Goal: Task Accomplishment & Management: Complete application form

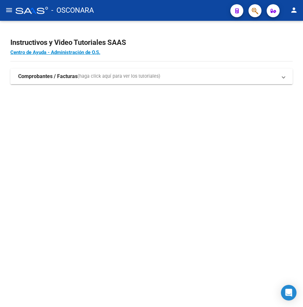
click at [73, 80] on mat-expansion-panel-header "Comprobantes / Facturas (haga click aquí para ver los tutoriales)" at bounding box center [151, 77] width 283 height 16
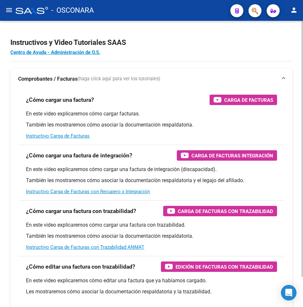
click at [73, 80] on strong "Comprobantes / Facturas" at bounding box center [47, 78] width 59 height 7
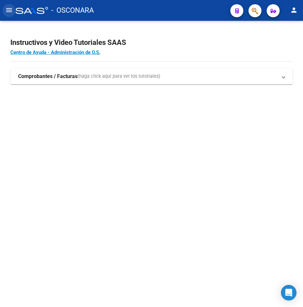
click at [11, 12] on mat-icon "menu" at bounding box center [9, 10] width 8 height 8
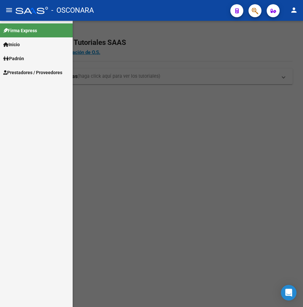
click at [27, 70] on span "Prestadores / Proveedores" at bounding box center [32, 72] width 59 height 7
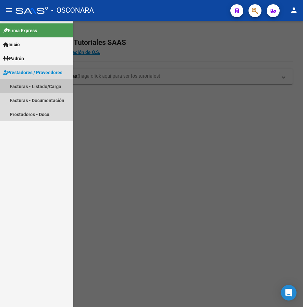
click at [43, 87] on link "Facturas - Listado/Carga" at bounding box center [36, 86] width 73 height 14
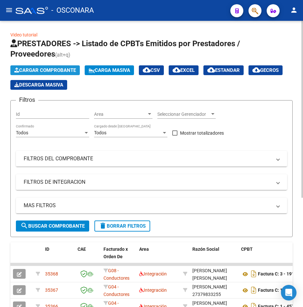
click at [57, 69] on span "Cargar Comprobante" at bounding box center [45, 70] width 62 height 6
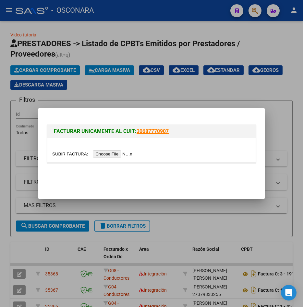
click at [118, 152] on input "file" at bounding box center [93, 153] width 82 height 7
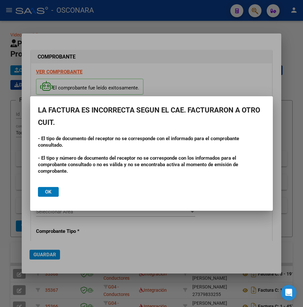
click at [51, 190] on span "Ok" at bounding box center [48, 192] width 6 height 6
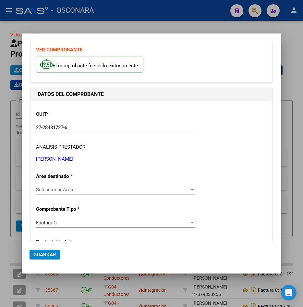
scroll to position [32, 0]
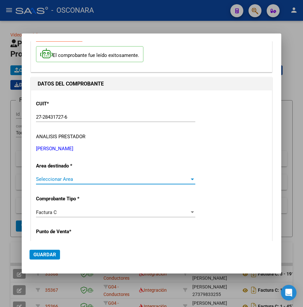
click at [98, 178] on span "Seleccionar Area" at bounding box center [113, 179] width 154 height 6
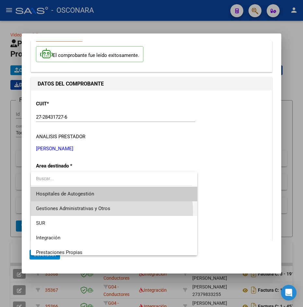
click at [91, 212] on span "Gestiones Administrativas y Otros" at bounding box center [114, 208] width 156 height 15
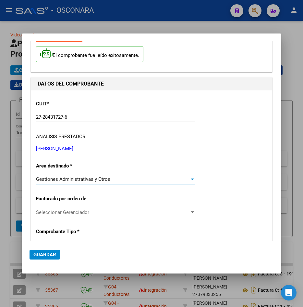
click at [84, 215] on div "Seleccionar Gerenciador Seleccionar Gerenciador" at bounding box center [115, 212] width 159 height 10
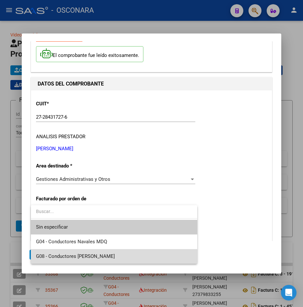
click at [86, 260] on span "G08 - Conductores [PERSON_NAME]" at bounding box center [114, 256] width 156 height 15
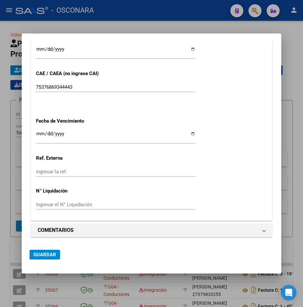
scroll to position [360, 0]
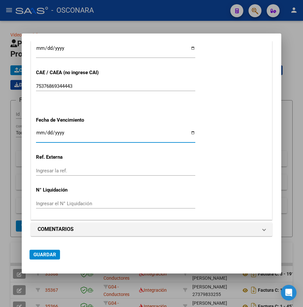
click at [71, 131] on input "Ingresar la fecha" at bounding box center [115, 135] width 159 height 10
type input "[DATE]"
click at [51, 256] on span "Guardar" at bounding box center [44, 254] width 23 height 6
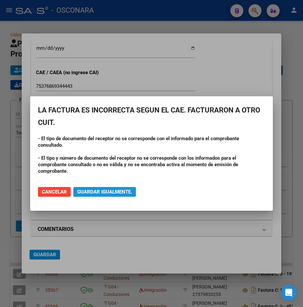
click at [110, 192] on span "Guardar igualmente." at bounding box center [104, 192] width 55 height 6
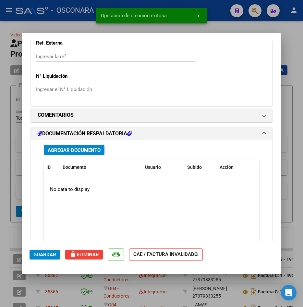
scroll to position [534, 0]
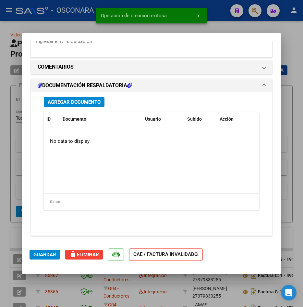
click at [85, 106] on button "Agregar Documento" at bounding box center [74, 102] width 61 height 10
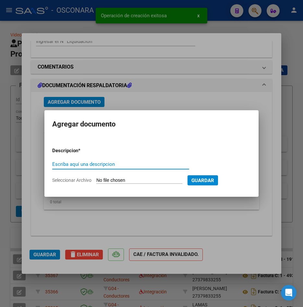
click at [214, 180] on span "Guardar" at bounding box center [203, 180] width 23 height 6
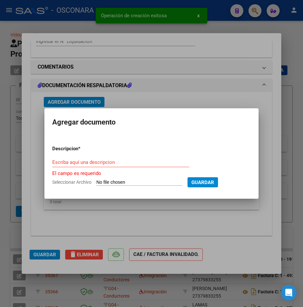
click at [169, 185] on form "Descripcion * Escriba aquí una descripcion El campo es requerido Seleccionar Ar…" at bounding box center [151, 165] width 199 height 51
click at [167, 182] on input "Seleccionar Archivo" at bounding box center [139, 182] width 86 height 6
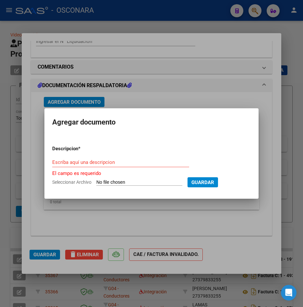
type input "C:\fakepath\CompartirCuentaYCbu-2.pdf"
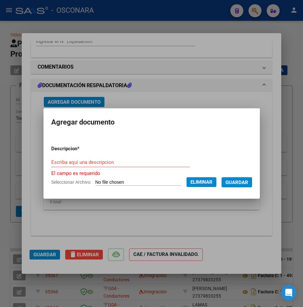
click at [148, 158] on div "Escriba aquí una descripcion" at bounding box center [120, 162] width 139 height 10
click at [148, 160] on input "Escriba aquí una descripcion" at bounding box center [120, 162] width 139 height 6
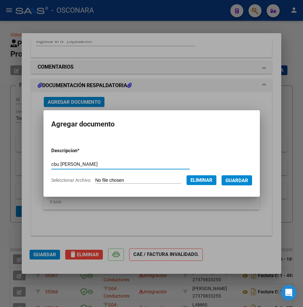
type input "cbu [PERSON_NAME]"
click at [244, 182] on span "Guardar" at bounding box center [237, 180] width 23 height 6
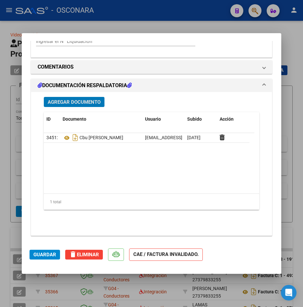
click at [86, 101] on span "Agregar Documento" at bounding box center [74, 102] width 53 height 6
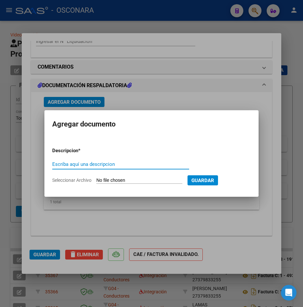
click at [155, 206] on div at bounding box center [151, 153] width 303 height 307
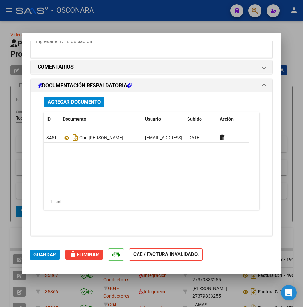
click at [65, 101] on span "Agregar Documento" at bounding box center [74, 102] width 53 height 6
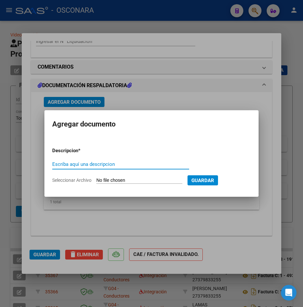
click at [112, 182] on input "Seleccionar Archivo" at bounding box center [139, 180] width 86 height 6
type input "C:\fakepath\Derivación a oncólogo [PERSON_NAME].pdf"
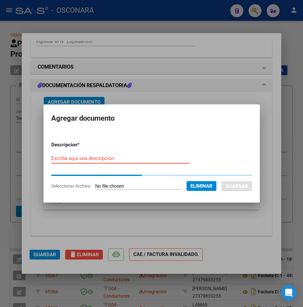
click at [134, 160] on input "Escriba aquí una descripcion" at bounding box center [120, 158] width 139 height 6
type input "r"
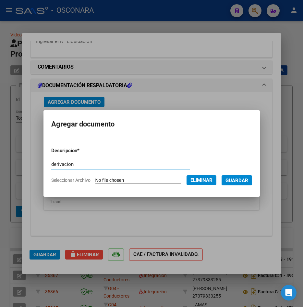
type input "derivacion"
click at [246, 179] on span "Guardar" at bounding box center [237, 180] width 23 height 6
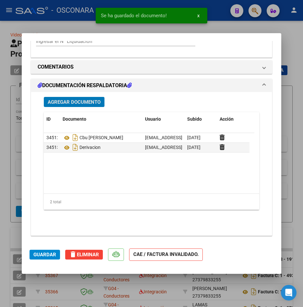
click at [53, 254] on span "Guardar" at bounding box center [44, 254] width 23 height 6
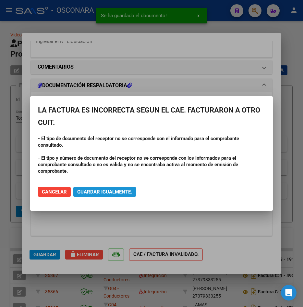
click at [100, 192] on span "Guardar igualmente." at bounding box center [104, 192] width 55 height 6
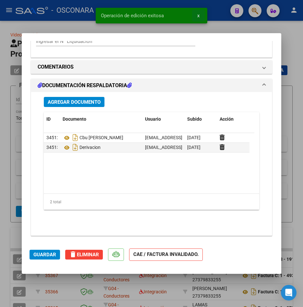
click at [197, 15] on button "x" at bounding box center [198, 16] width 13 height 12
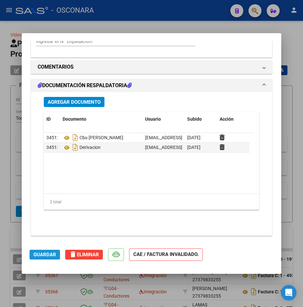
click at [42, 253] on span "Guardar" at bounding box center [44, 254] width 23 height 6
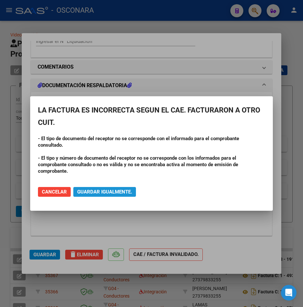
click at [113, 193] on span "Guardar igualmente." at bounding box center [104, 192] width 55 height 6
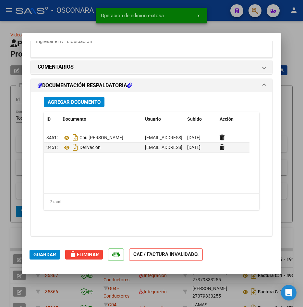
click at [289, 71] on div at bounding box center [151, 153] width 303 height 307
type input "$ 0,00"
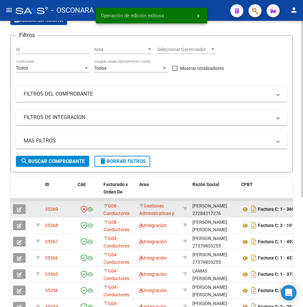
scroll to position [65, 0]
